Goal: Contribute content: Add original content to the website for others to see

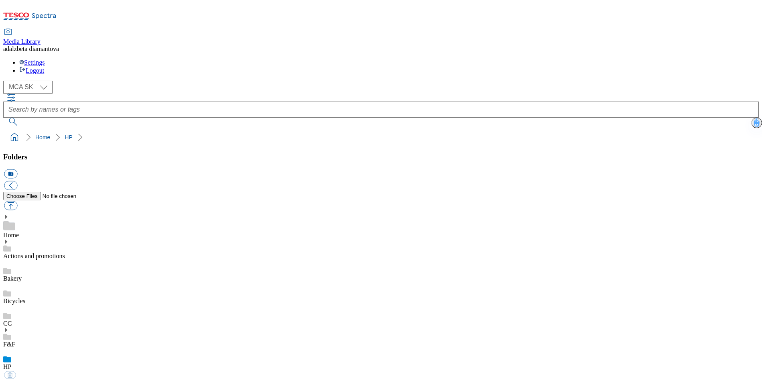
select select "flare-mca-sk"
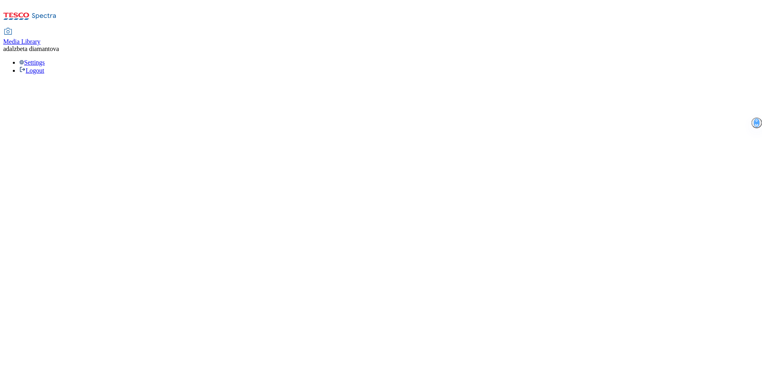
select select "flare-mca-sk"
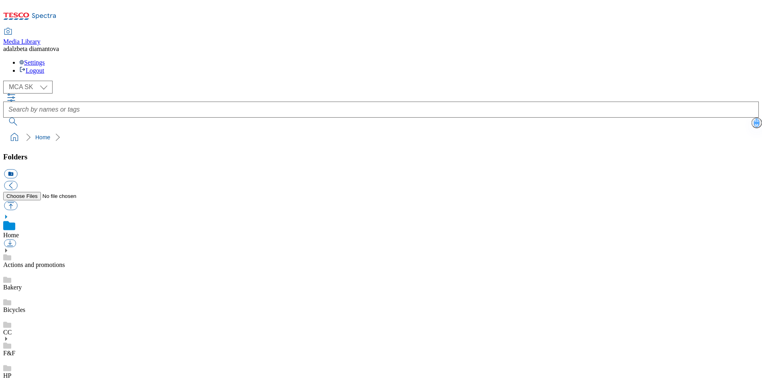
click at [11, 372] on link "HP" at bounding box center [7, 375] width 8 height 7
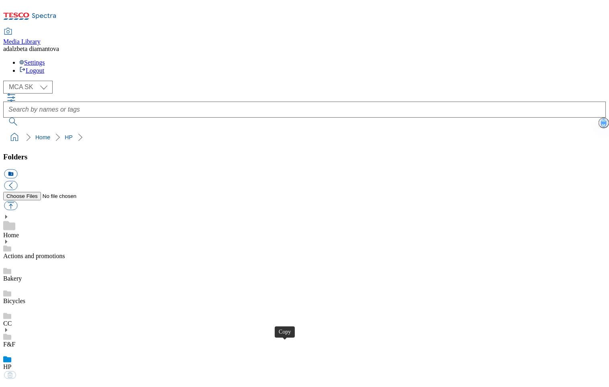
drag, startPoint x: 379, startPoint y: 216, endPoint x: 354, endPoint y: 125, distance: 95.0
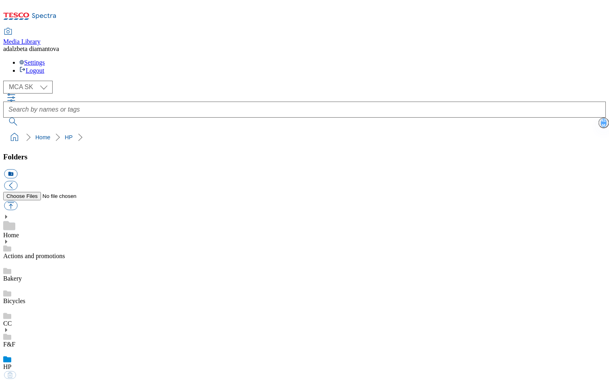
checkbox input "true"
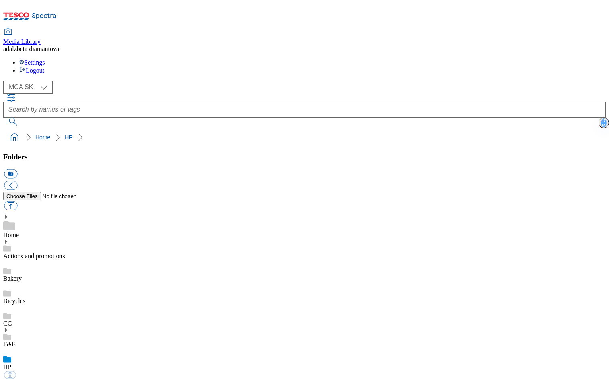
type input "C:\fakepath\sk-wk29-hp-products05.png"
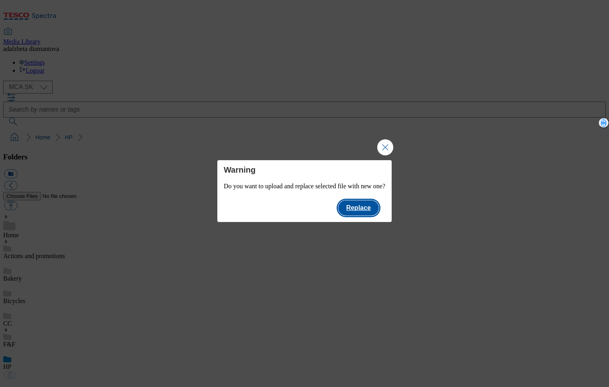
click at [379, 215] on button "Replace" at bounding box center [358, 207] width 41 height 15
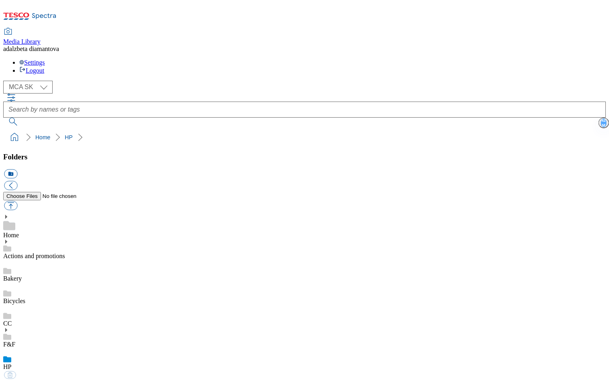
click at [65, 252] on link "Actions and promotions" at bounding box center [34, 255] width 62 height 7
click at [9, 239] on icon at bounding box center [6, 242] width 6 height 6
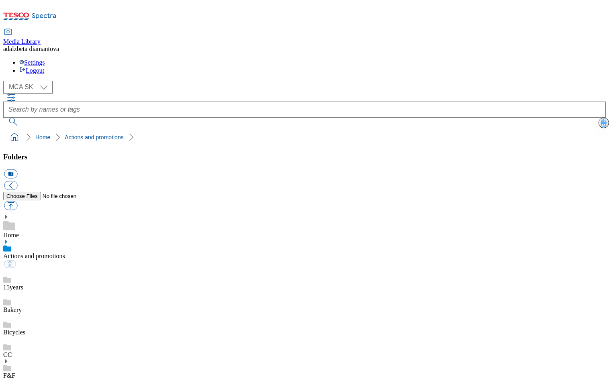
click at [41, 269] on div "15years" at bounding box center [304, 280] width 602 height 22
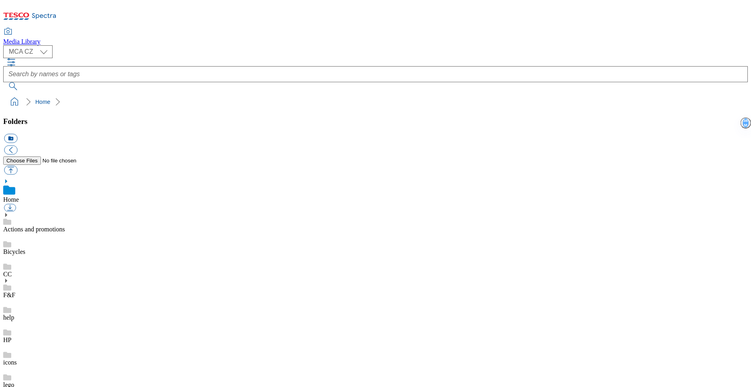
click at [7, 213] on use at bounding box center [6, 215] width 2 height 4
click at [45, 53] on select "MCA CZ MCA HU MCA SK" at bounding box center [27, 51] width 49 height 13
click at [6, 47] on select "MCA CZ MCA HU MCA SK" at bounding box center [27, 51] width 49 height 13
click at [9, 212] on icon at bounding box center [6, 215] width 6 height 6
click at [21, 204] on div "Actions and promotions" at bounding box center [375, 219] width 745 height 30
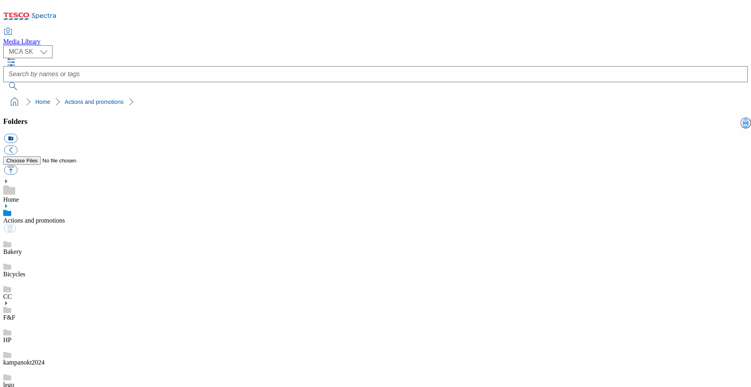
click at [9, 204] on icon at bounding box center [6, 207] width 6 height 6
click at [42, 233] on div "15years" at bounding box center [375, 244] width 745 height 22
drag, startPoint x: 176, startPoint y: 218, endPoint x: 182, endPoint y: 213, distance: 7.5
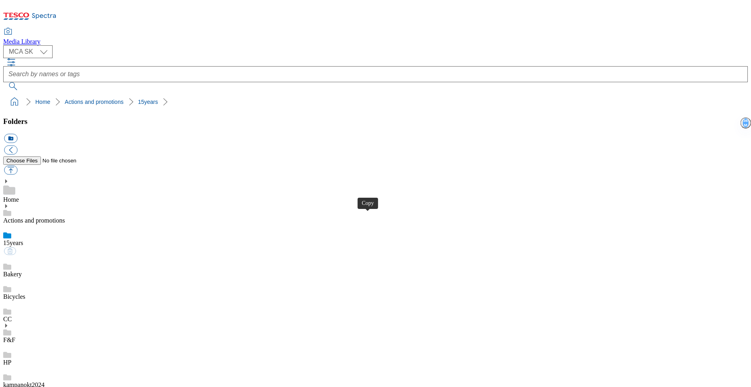
click at [39, 55] on select "MCA CZ MCA HU MCA SK" at bounding box center [27, 51] width 49 height 13
select select "flare-mca-cz"
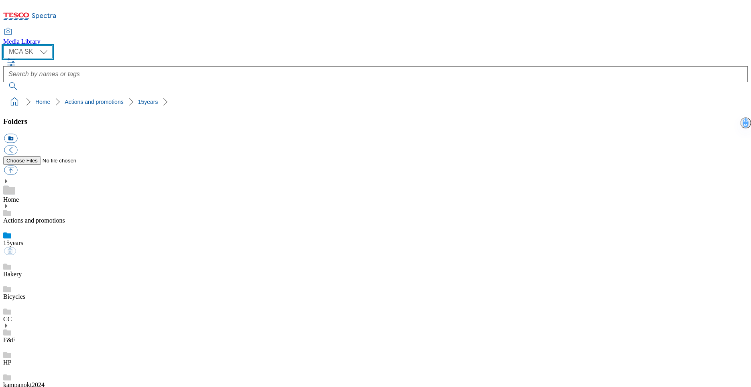
click at [6, 47] on select "MCA CZ MCA HU MCA SK" at bounding box center [27, 51] width 49 height 13
click at [47, 217] on link "Actions and promotions" at bounding box center [34, 220] width 62 height 7
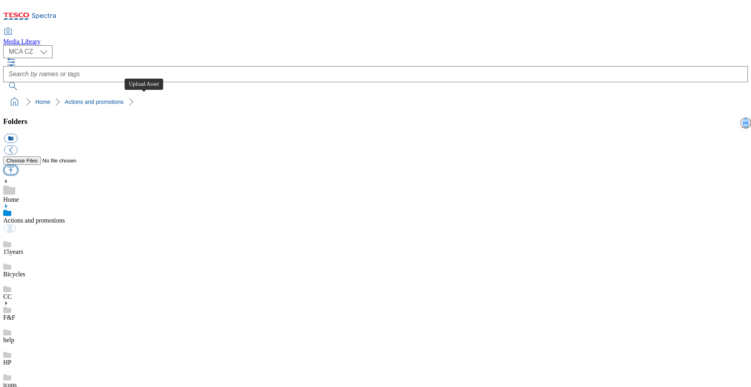
click at [17, 166] on button "button" at bounding box center [10, 170] width 13 height 9
type input "C:\fakepath\cz-wk29-ac-ff.png"
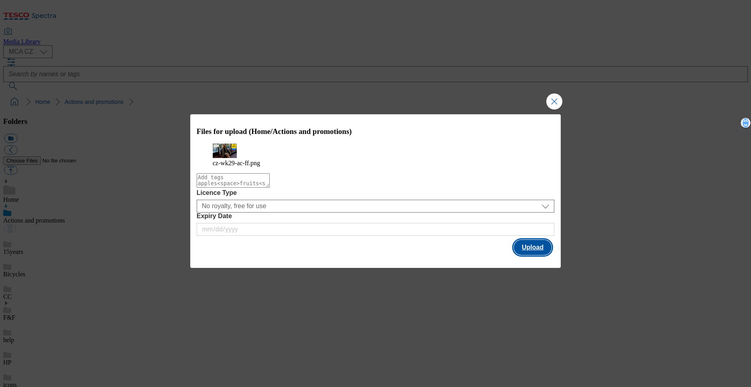
click at [517, 255] on button "Upload" at bounding box center [533, 247] width 38 height 15
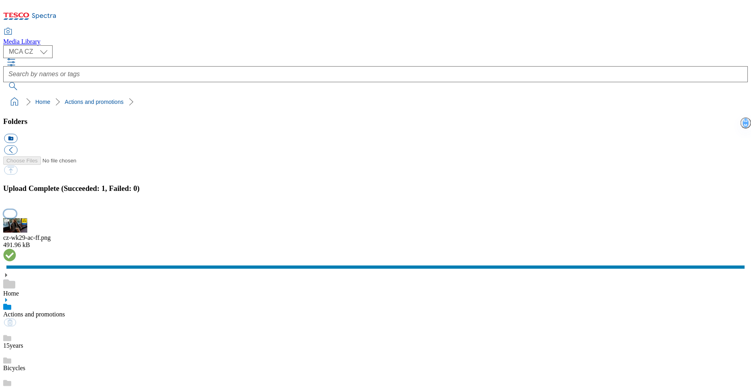
click at [16, 218] on button "button" at bounding box center [10, 214] width 12 height 8
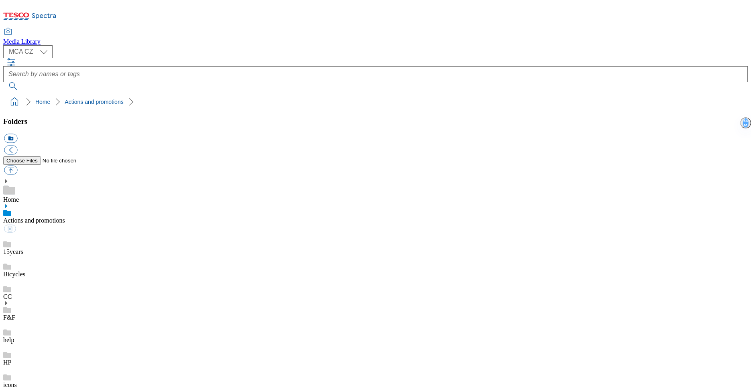
click at [68, 233] on div "15years" at bounding box center [375, 244] width 745 height 22
click at [61, 217] on link "Actions and promotions" at bounding box center [34, 220] width 62 height 7
click at [23, 248] on link "15years" at bounding box center [13, 251] width 20 height 7
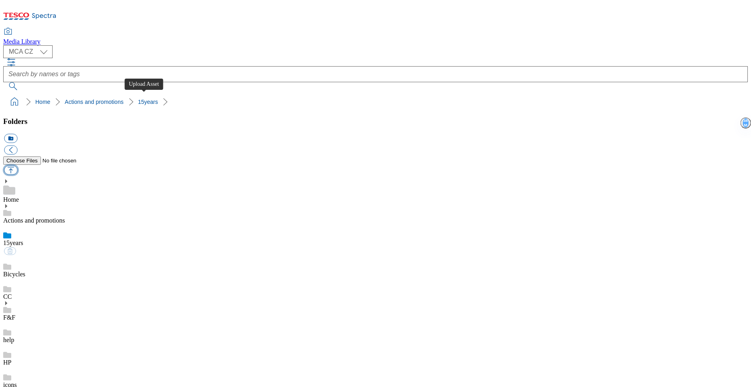
click at [17, 166] on button "button" at bounding box center [10, 170] width 13 height 9
type input "C:\fakepath\cz-wk29-15y01.png"
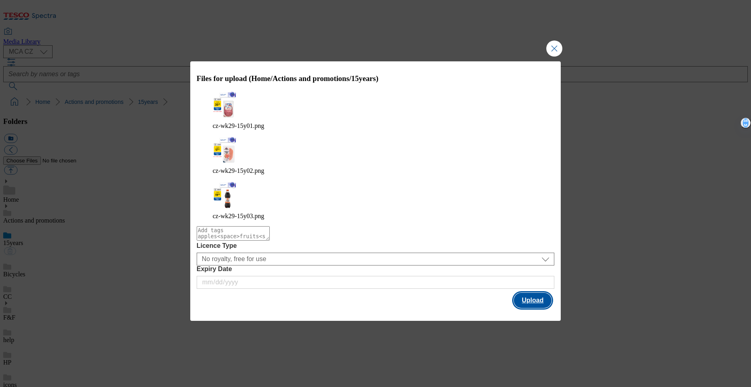
click at [531, 293] on button "Upload" at bounding box center [533, 300] width 38 height 15
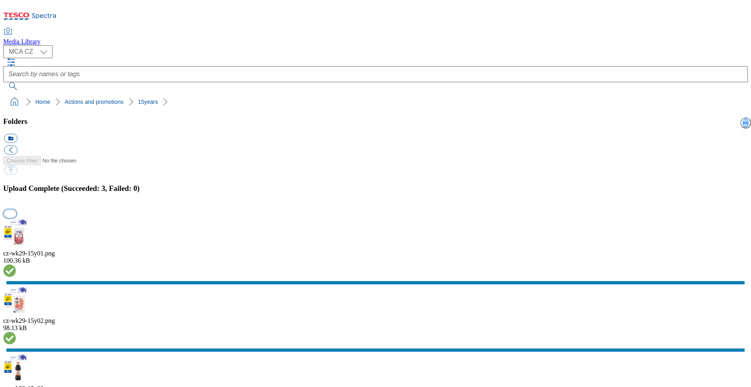
click at [16, 218] on button "button" at bounding box center [10, 214] width 12 height 8
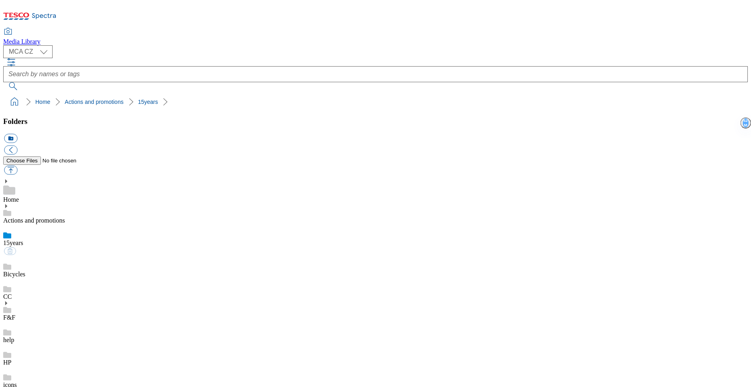
click at [25, 271] on link "Bicycles" at bounding box center [14, 274] width 22 height 7
click at [23, 240] on link "15years" at bounding box center [13, 243] width 20 height 7
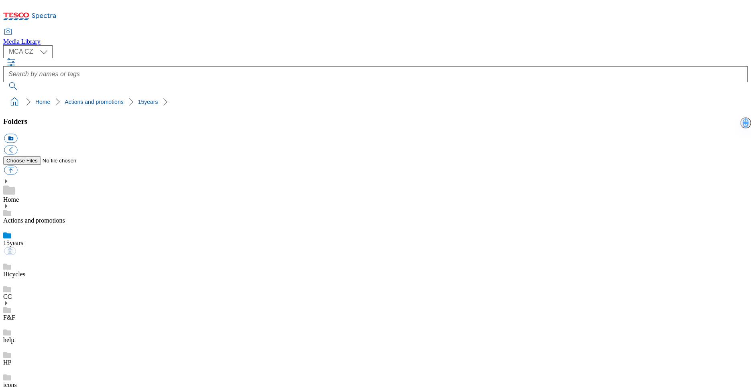
click at [11, 359] on link "HP" at bounding box center [7, 362] width 8 height 7
click at [17, 166] on button "button" at bounding box center [10, 170] width 13 height 9
type input "C:\fakepath\cz-wk29-hp-product01.jpg"
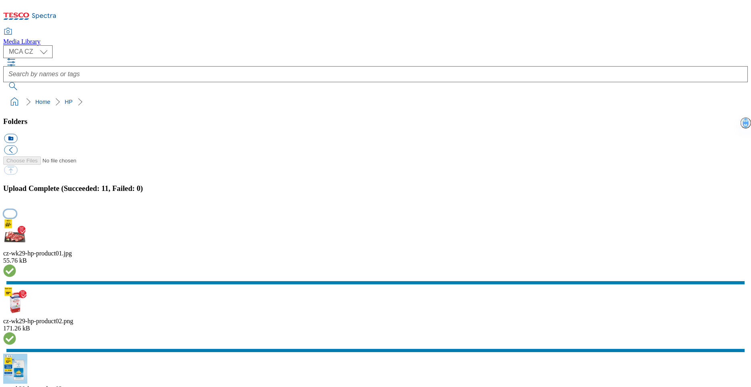
click at [16, 214] on button "button" at bounding box center [10, 214] width 12 height 8
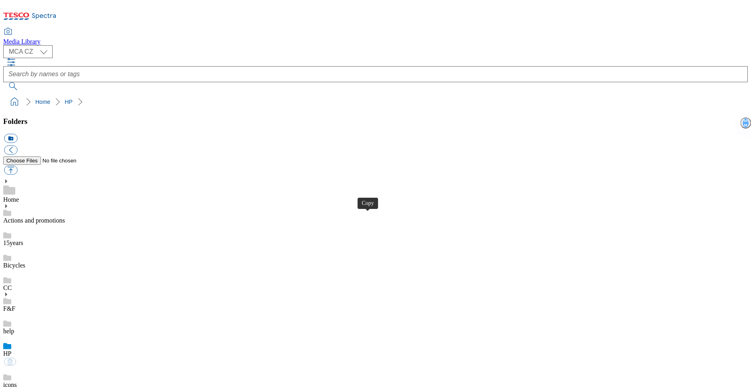
click at [14, 328] on link "help" at bounding box center [8, 331] width 11 height 7
click at [43, 344] on div "HP" at bounding box center [375, 355] width 745 height 22
